Goal: Navigation & Orientation: Find specific page/section

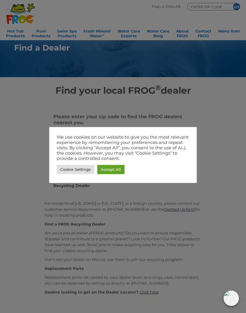
click at [110, 169] on link "Accept All" at bounding box center [111, 169] width 27 height 9
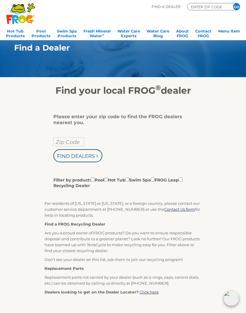
click at [67, 140] on input "Zip Code" at bounding box center [68, 141] width 31 height 9
type input "Zip Code"
click at [67, 141] on input "text" at bounding box center [68, 141] width 31 height 9
type input "02871"
click at [78, 157] on input "Find Dealers >" at bounding box center [77, 155] width 49 height 13
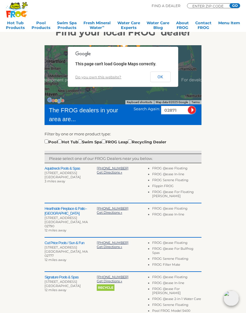
scroll to position [58, 0]
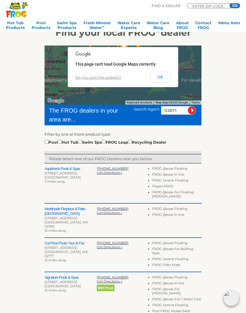
click at [48, 143] on input "checkbox" at bounding box center [47, 142] width 4 height 4
checkbox input "true"
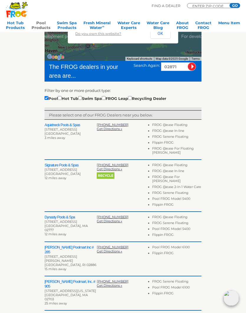
scroll to position [100, 0]
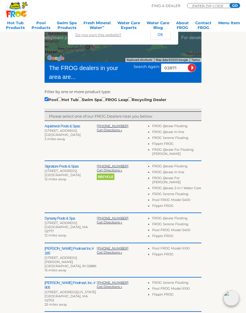
click at [238, 139] on div "To navigate the map with touch gestures double-tap and hold your finger on the …" at bounding box center [123, 168] width 236 height 345
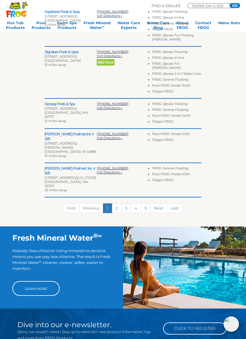
scroll to position [215, 0]
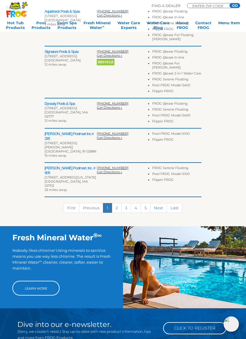
click at [62, 166] on h2 "Leslie's Poolmart, Inc. # 905" at bounding box center [71, 170] width 52 height 9
click at [53, 166] on h2 "Leslie's Poolmart, Inc. # 905" at bounding box center [71, 170] width 52 height 9
click at [56, 166] on h2 "Leslie's Poolmart, Inc. # 905" at bounding box center [71, 170] width 52 height 9
click at [105, 170] on span "Get Directions »" at bounding box center [109, 172] width 25 height 4
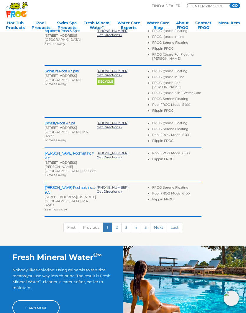
scroll to position [196, 0]
click at [112, 127] on span "Get Directions »" at bounding box center [109, 127] width 25 height 4
click at [118, 223] on link "2" at bounding box center [117, 228] width 10 height 10
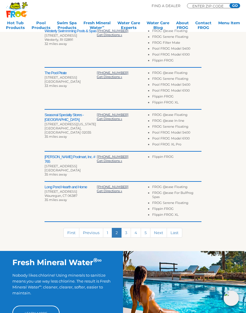
click at [108, 228] on link "1" at bounding box center [107, 233] width 9 height 10
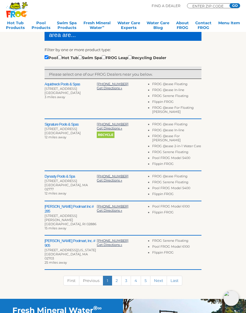
scroll to position [142, 0]
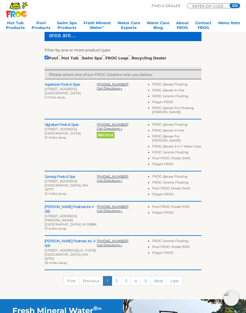
click at [110, 86] on span "401-683-7665" at bounding box center [113, 84] width 32 height 4
click at [108, 90] on span "Get Directions »" at bounding box center [109, 88] width 25 height 4
